Goal: Check status: Check status

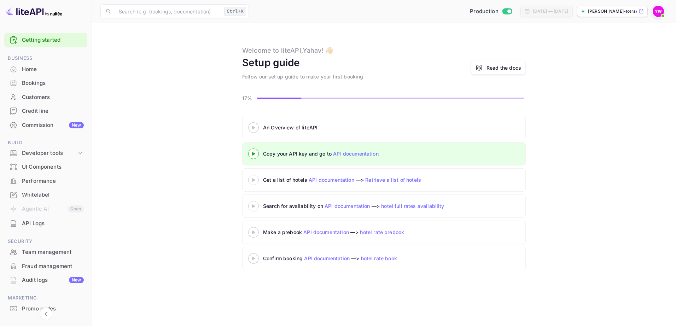
click at [29, 81] on div "Bookings" at bounding box center [53, 83] width 62 height 8
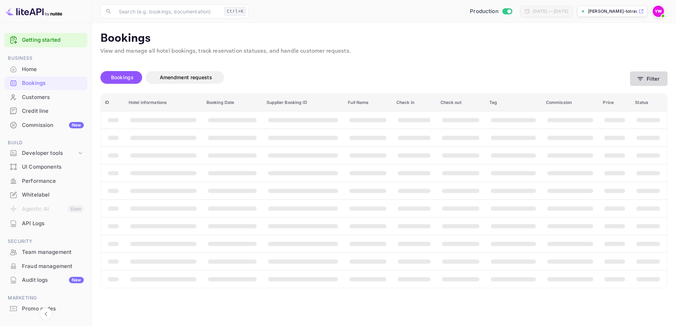
click at [646, 76] on button "Filter" at bounding box center [648, 78] width 37 height 14
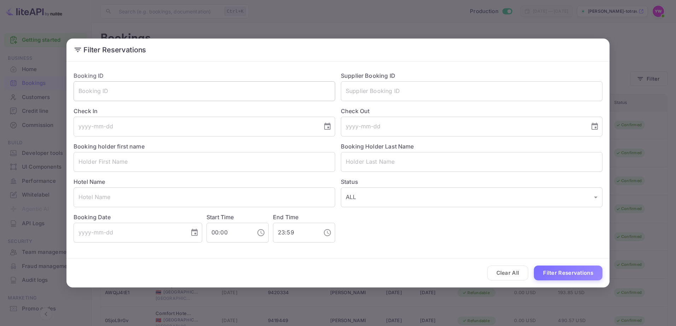
click at [135, 93] on input "text" at bounding box center [205, 91] width 262 height 20
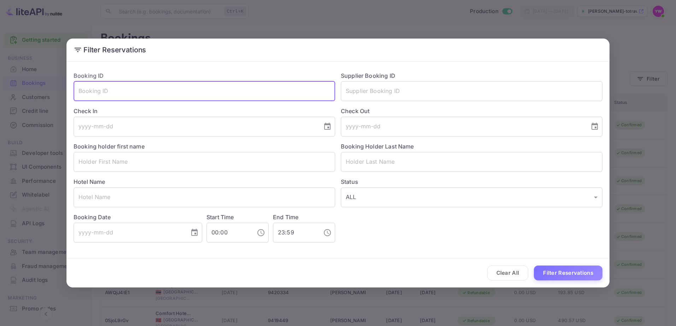
paste input "JBQbhj_xj"
type input "JBQbhj_xj"
click at [534, 266] on button "Filter Reservations" at bounding box center [568, 273] width 69 height 15
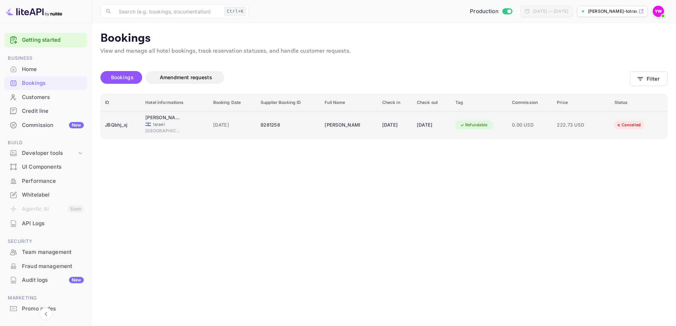
click at [484, 126] on div "Refundable" at bounding box center [473, 125] width 37 height 9
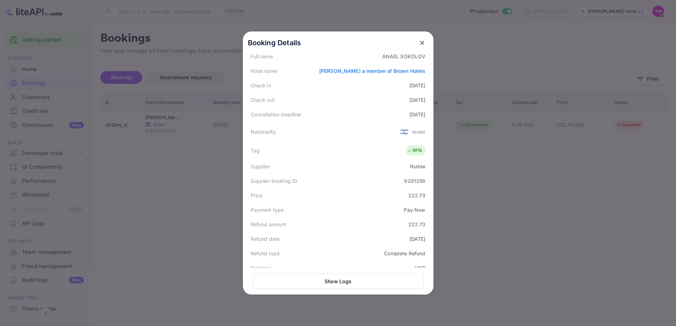
scroll to position [174, 0]
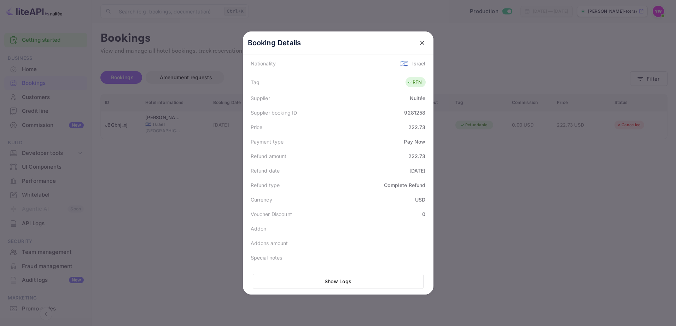
click at [420, 42] on icon "close" at bounding box center [422, 43] width 4 height 4
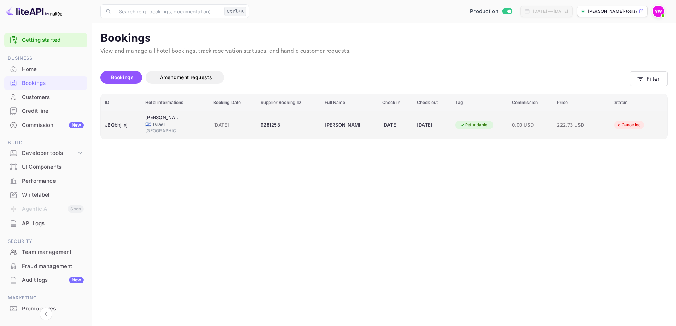
click at [145, 124] on span "🇮🇱" at bounding box center [148, 124] width 6 height 5
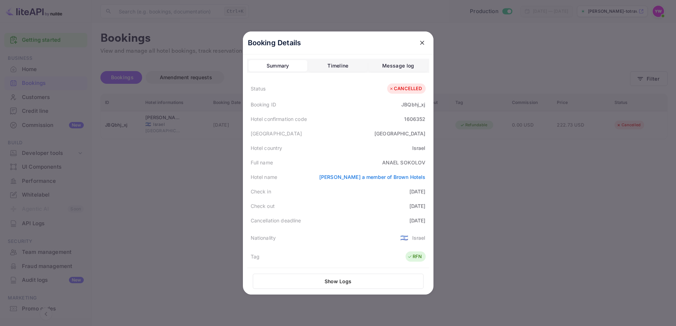
click at [419, 42] on icon "close" at bounding box center [422, 42] width 7 height 7
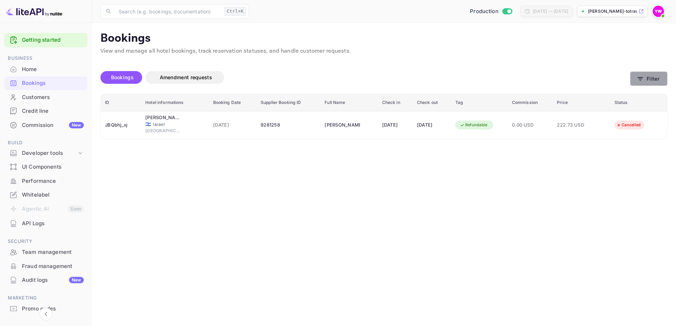
click at [648, 76] on button "Filter" at bounding box center [648, 78] width 37 height 14
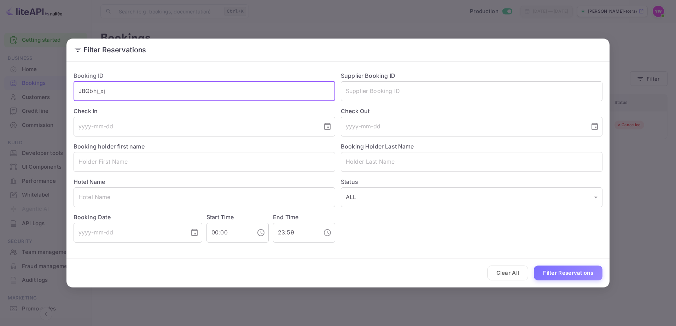
drag, startPoint x: 67, startPoint y: 91, endPoint x: 0, endPoint y: 87, distance: 67.0
click at [0, 87] on html "Getting started Business Home Bookings Customers Credit line Commission New Bui…" at bounding box center [338, 163] width 676 height 326
paste input "yuXjjtr9C"
type input "yuXjjtr9C"
click at [534, 266] on button "Filter Reservations" at bounding box center [568, 273] width 69 height 15
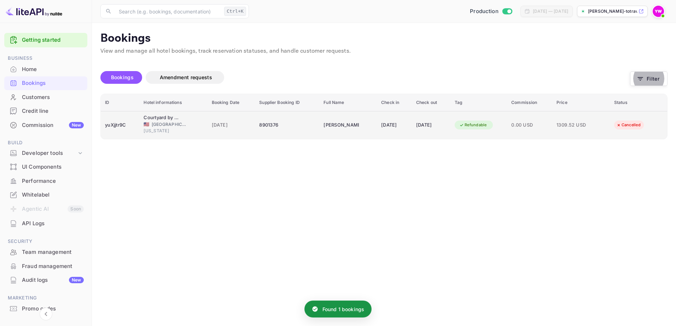
click at [381, 125] on div "[DATE]" at bounding box center [394, 125] width 27 height 11
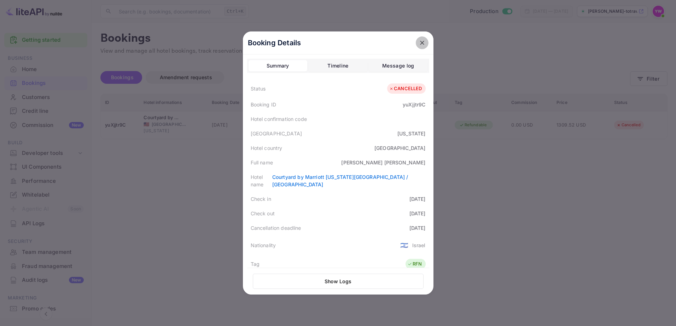
click at [420, 42] on icon "close" at bounding box center [422, 43] width 4 height 4
